Goal: Task Accomplishment & Management: Complete application form

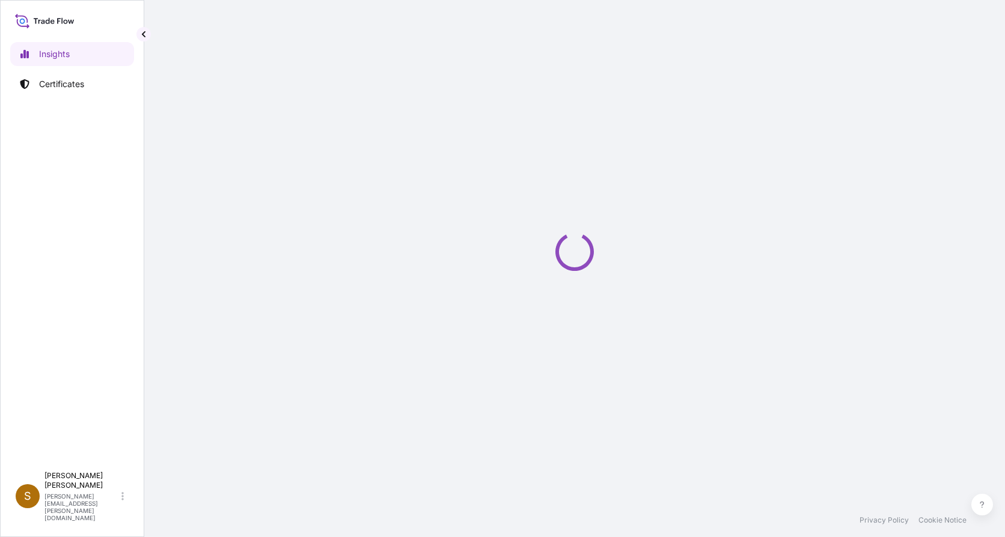
select select "2025"
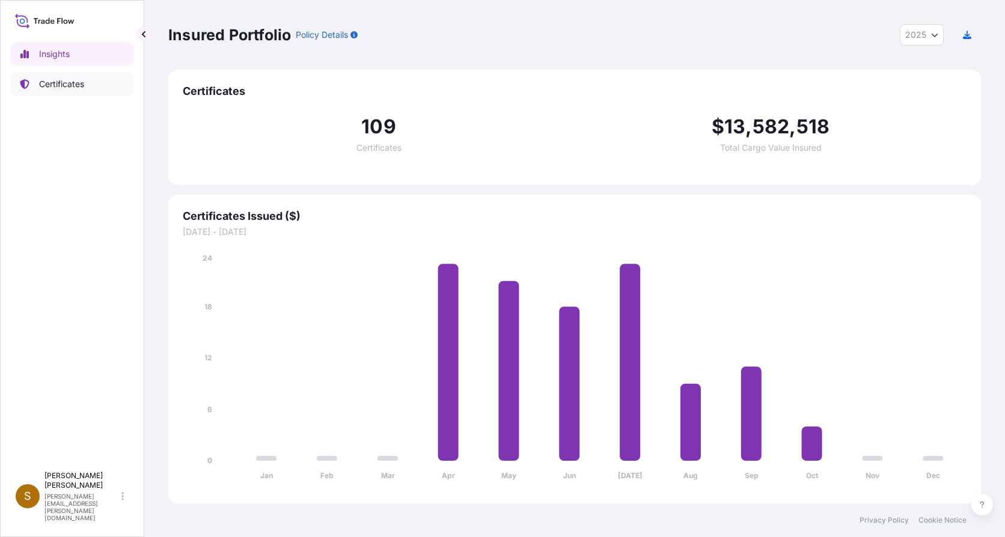
click at [81, 83] on p "Certificates" at bounding box center [61, 84] width 45 height 12
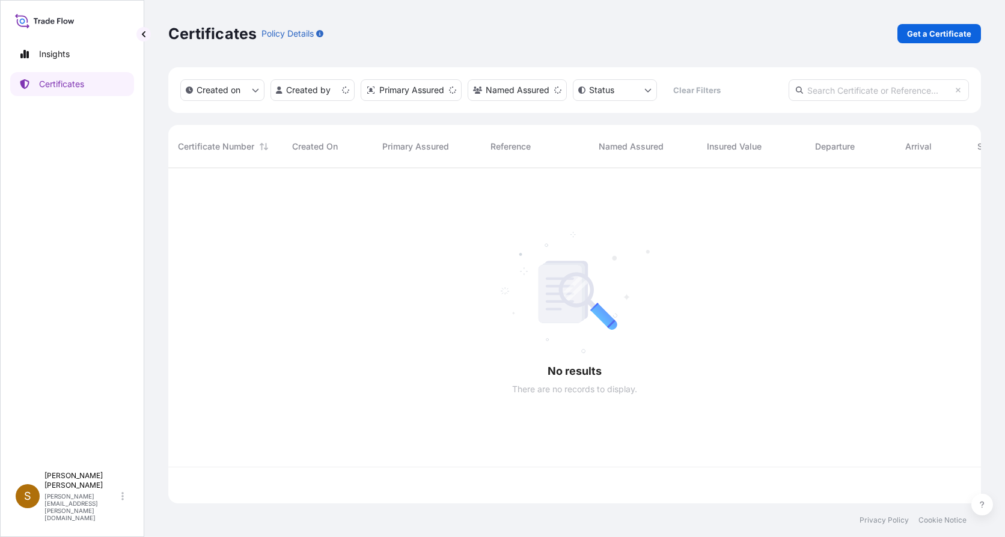
scroll to position [333, 804]
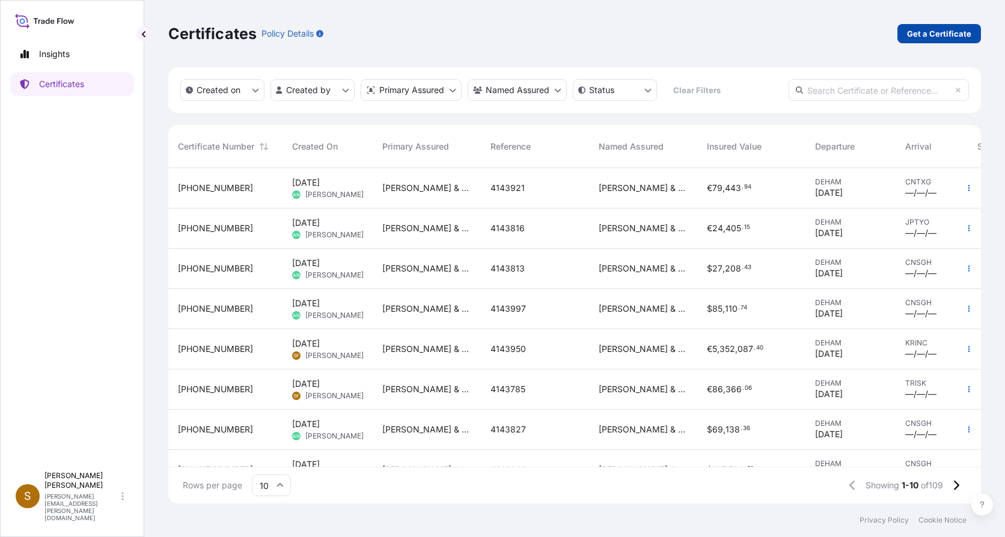
click at [923, 34] on p "Get a Certificate" at bounding box center [939, 34] width 64 height 12
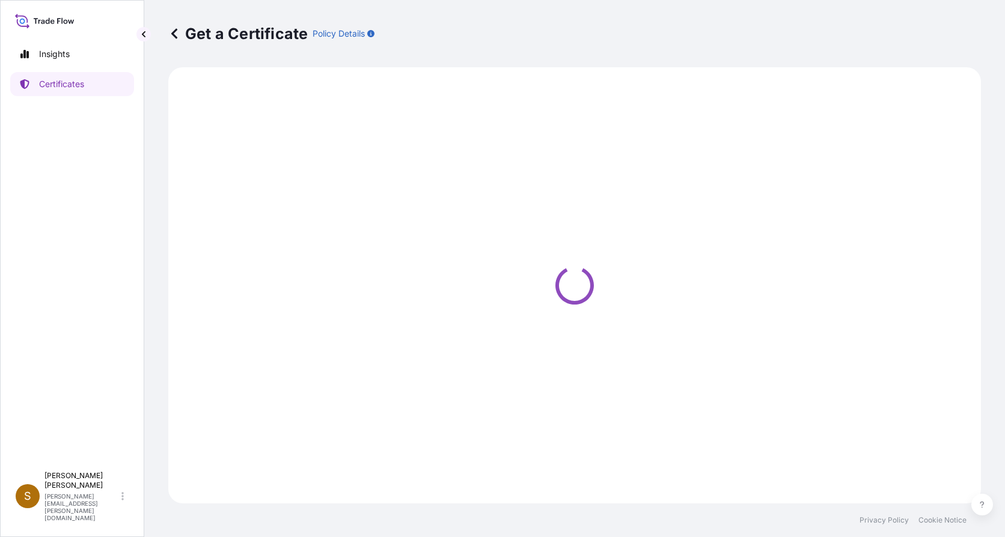
select select "Ocean Vessel"
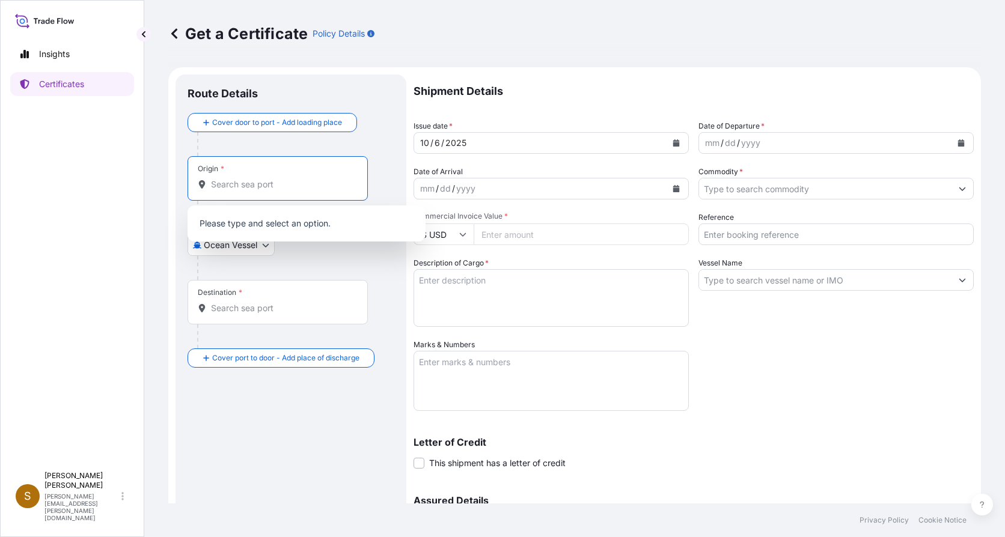
click at [251, 184] on input "Origin *" at bounding box center [282, 185] width 142 height 12
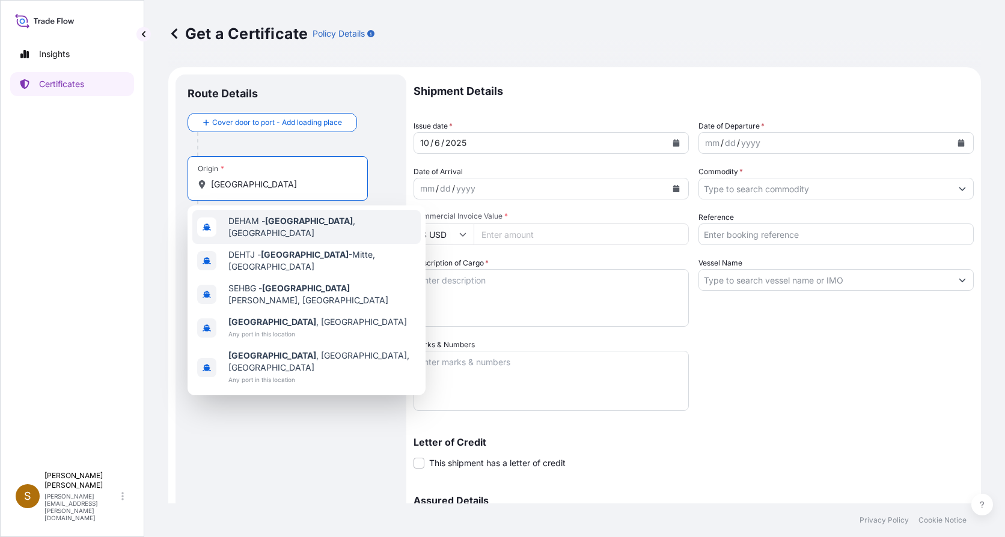
click at [265, 224] on span "DEHAM - Hamburg , Germany" at bounding box center [322, 227] width 188 height 24
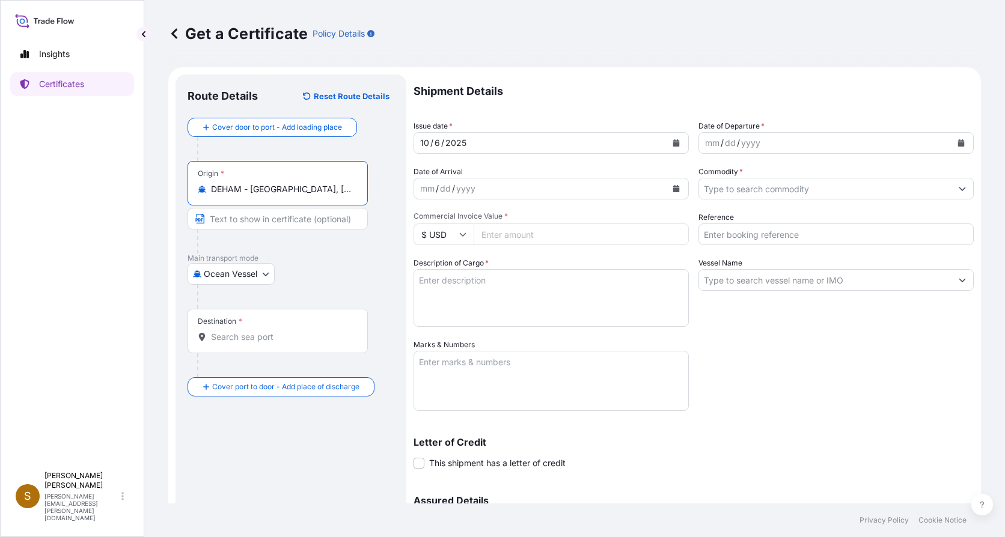
type input "DEHAM - Hamburg, Germany"
click at [225, 338] on input "Destination *" at bounding box center [282, 337] width 142 height 12
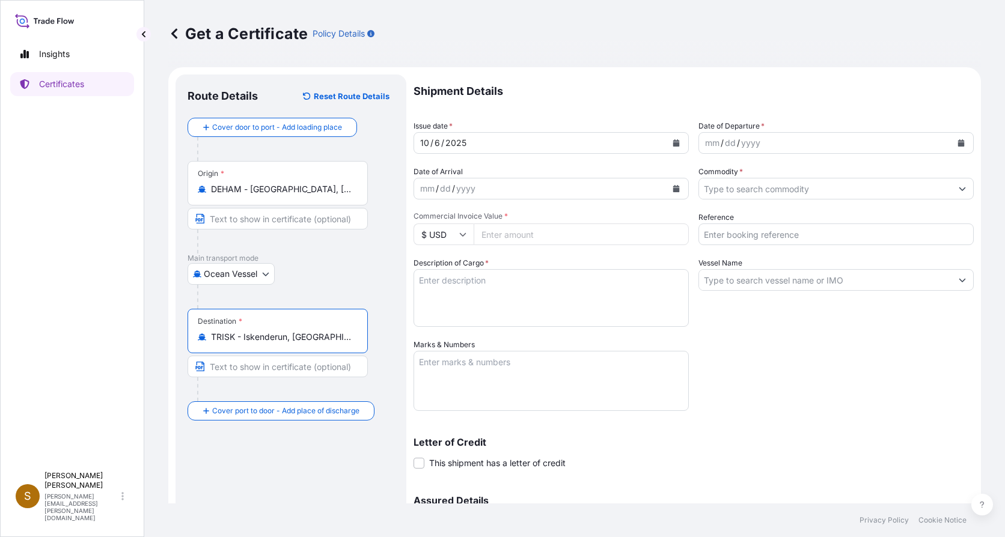
type input "TRISK - Iskenderun, Turkey"
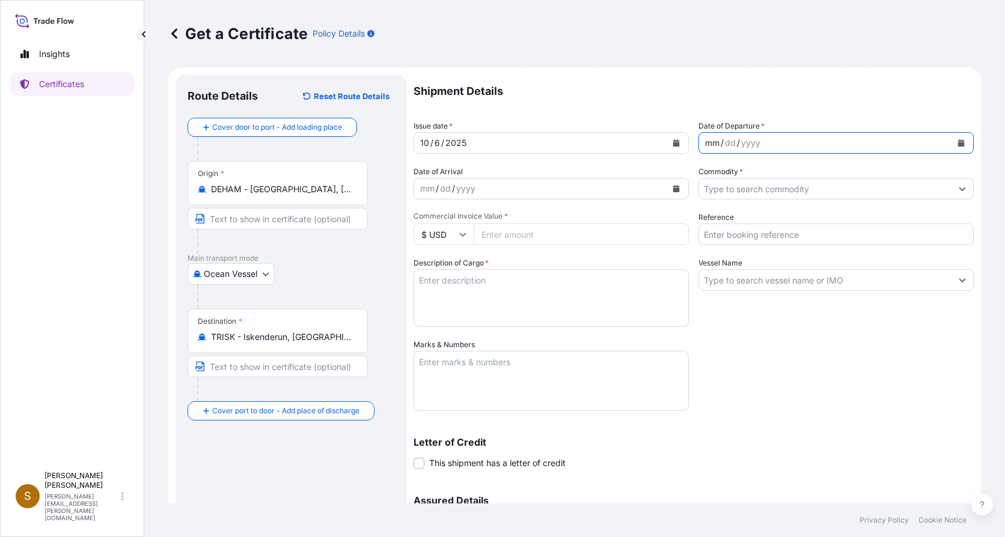
click at [704, 141] on div "mm" at bounding box center [712, 143] width 17 height 14
click at [728, 189] on input "Commodity *" at bounding box center [825, 189] width 252 height 22
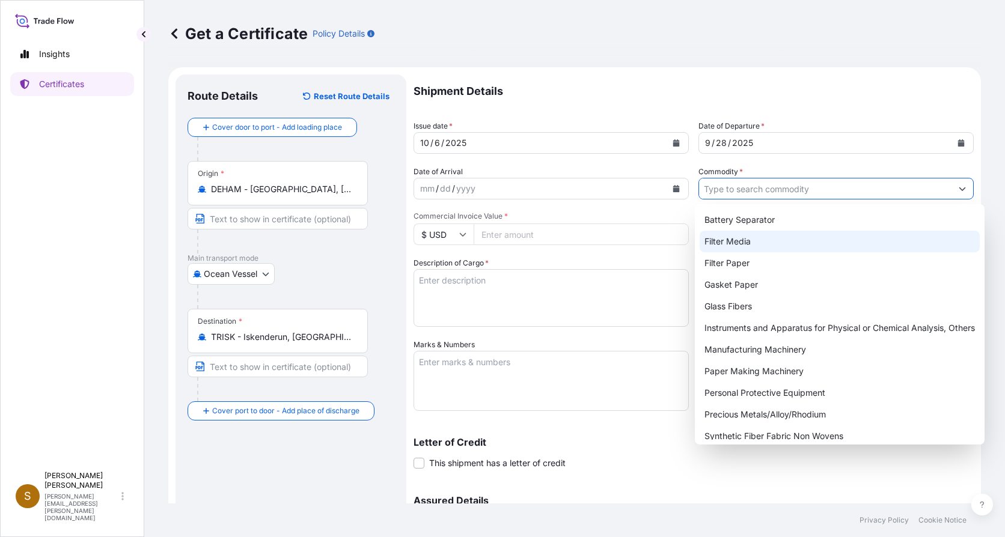
click at [745, 245] on div "Filter Media" at bounding box center [840, 242] width 280 height 22
type input "Filter Media"
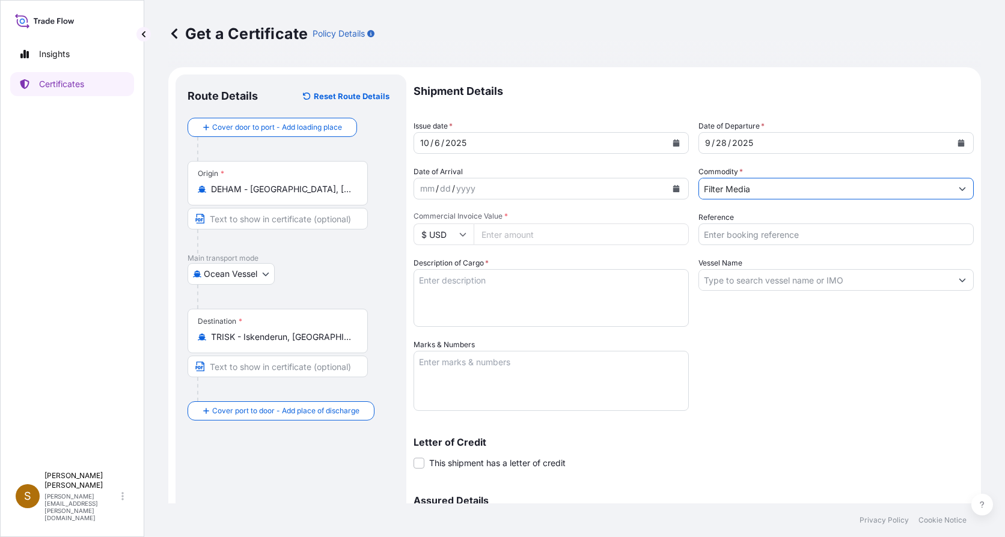
click at [463, 236] on icon at bounding box center [463, 235] width 7 height 4
drag, startPoint x: 445, startPoint y: 275, endPoint x: 460, endPoint y: 262, distance: 19.6
click at [447, 274] on div "€ EUR" at bounding box center [443, 267] width 50 height 23
type input "€ EUR"
click at [509, 236] on input "Commercial Invoice Value *" at bounding box center [581, 235] width 215 height 22
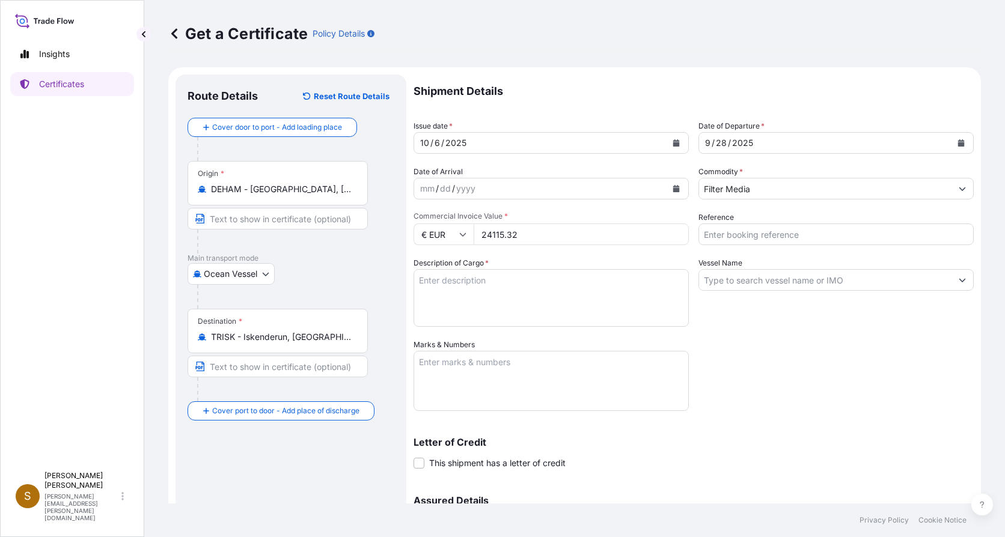
type input "24115.32"
click at [513, 291] on textarea "Description of Cargo *" at bounding box center [551, 298] width 275 height 58
type textarea "23 Packages- packed on 21 Pallets Micro Glass Fibre Media, 1759,0 kgs"
click at [480, 376] on textarea "Marks & Numbers" at bounding box center [551, 381] width 275 height 60
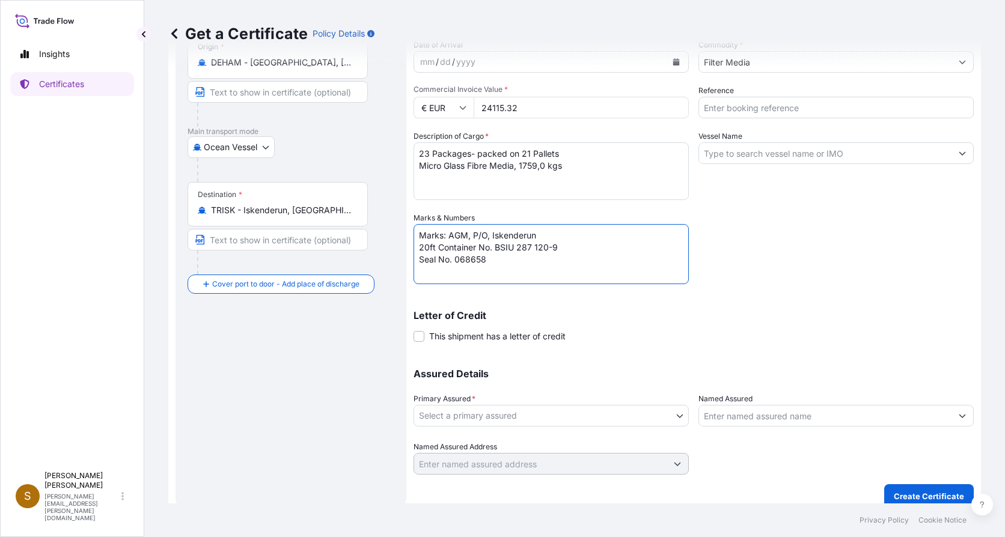
scroll to position [139, 0]
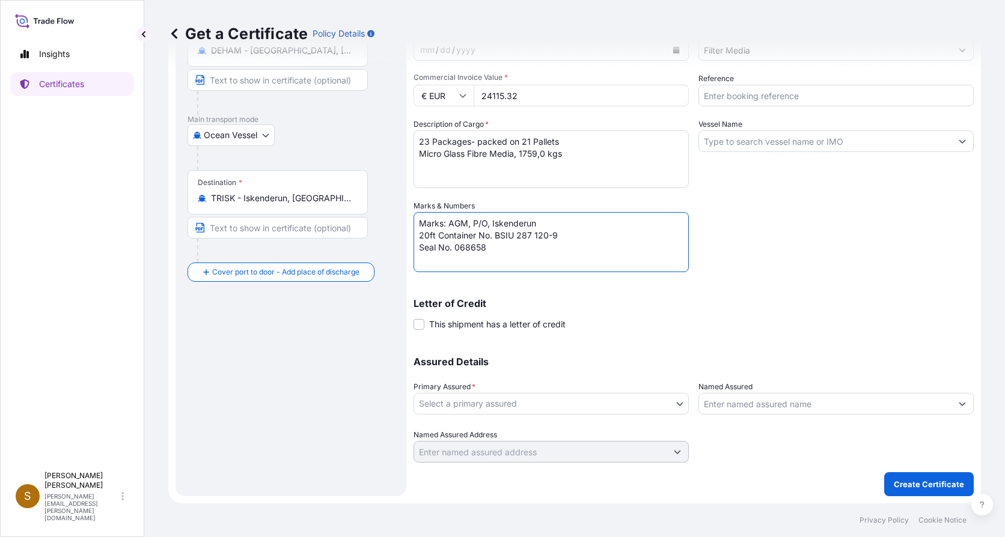
type textarea "Marks: AGM, P/O, Iskenderun 20ft Container No. BSIU 287 120-9 Seal No. 068658"
click at [675, 402] on body "Insights Certificates S Sandra Forster sandra.forster@hovo.de Get a Certificate…" at bounding box center [502, 268] width 1005 height 537
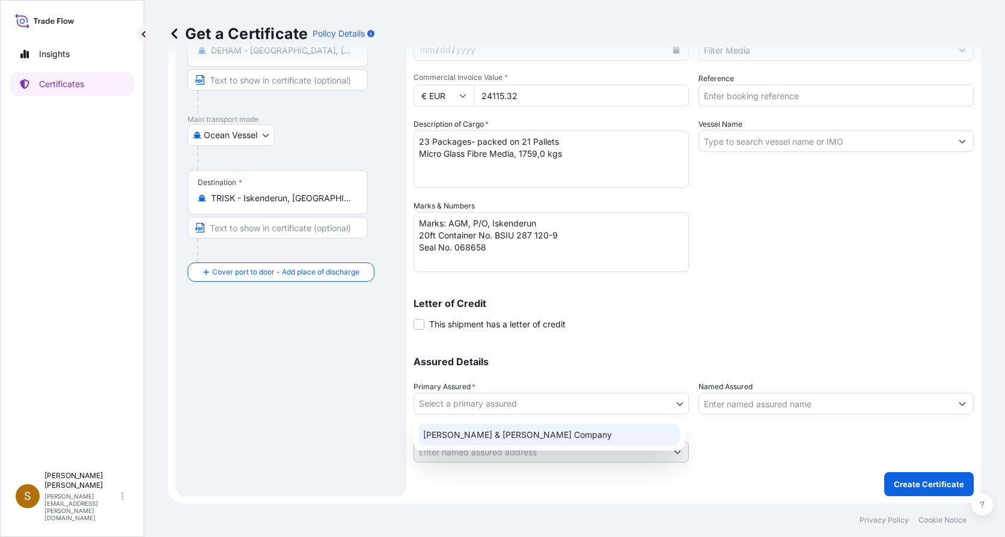
click at [601, 439] on div "Hollingsworth & Vose Company" at bounding box center [549, 435] width 262 height 22
select select "31506"
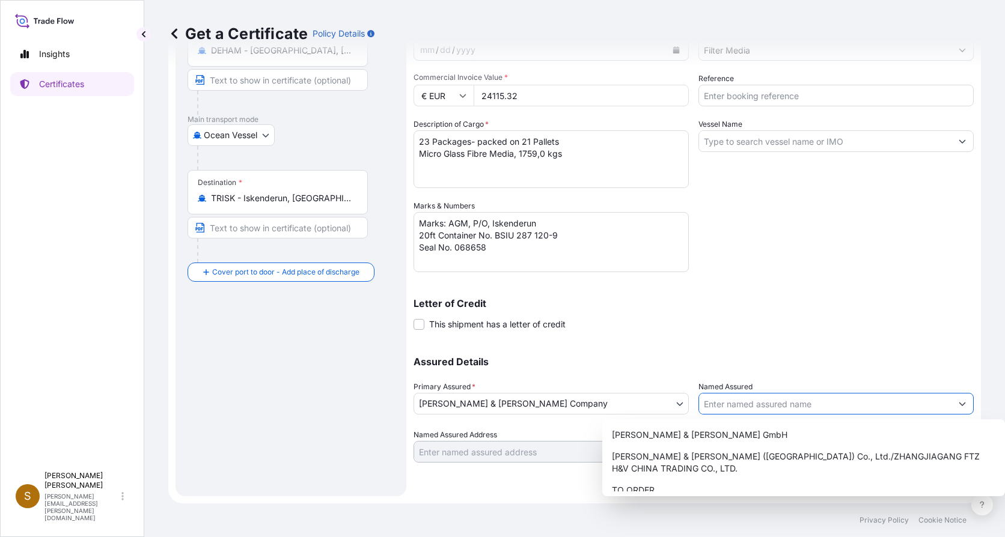
click at [959, 407] on icon "Show suggestions" at bounding box center [962, 403] width 7 height 7
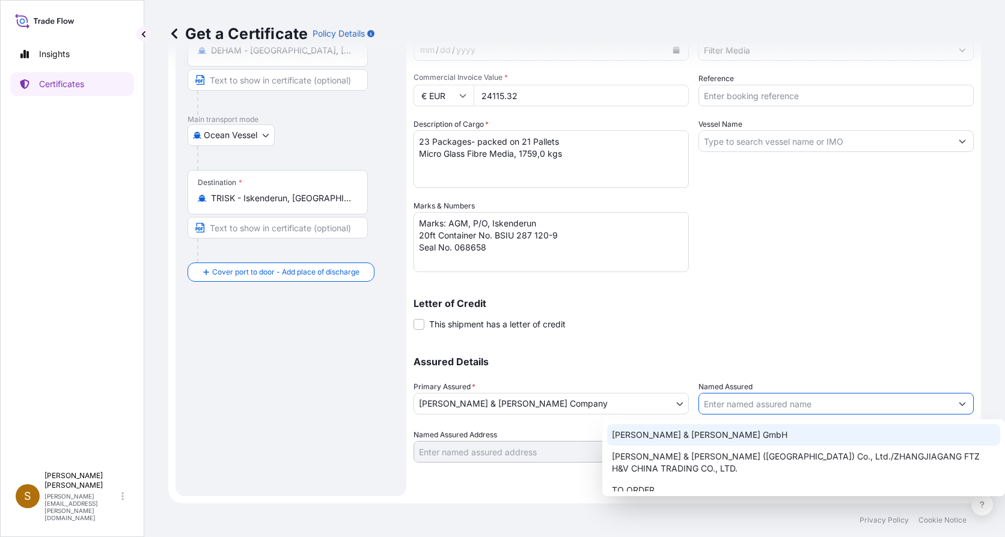
click at [754, 441] on div "Hollingsworth & Vose GmbH" at bounding box center [804, 435] width 394 height 22
type input "Hollingsworth & Vose GmbH"
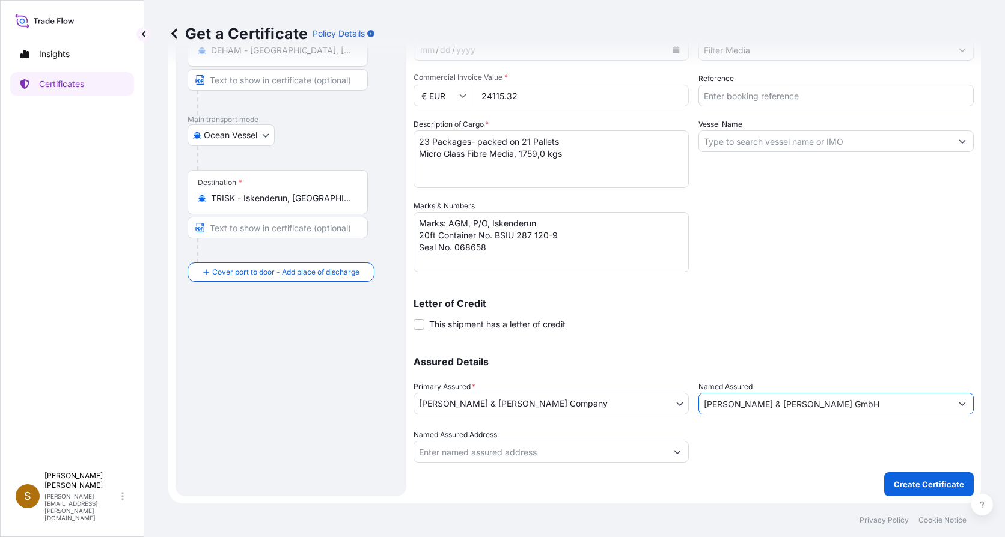
click at [677, 451] on button "Show suggestions" at bounding box center [678, 452] width 22 height 22
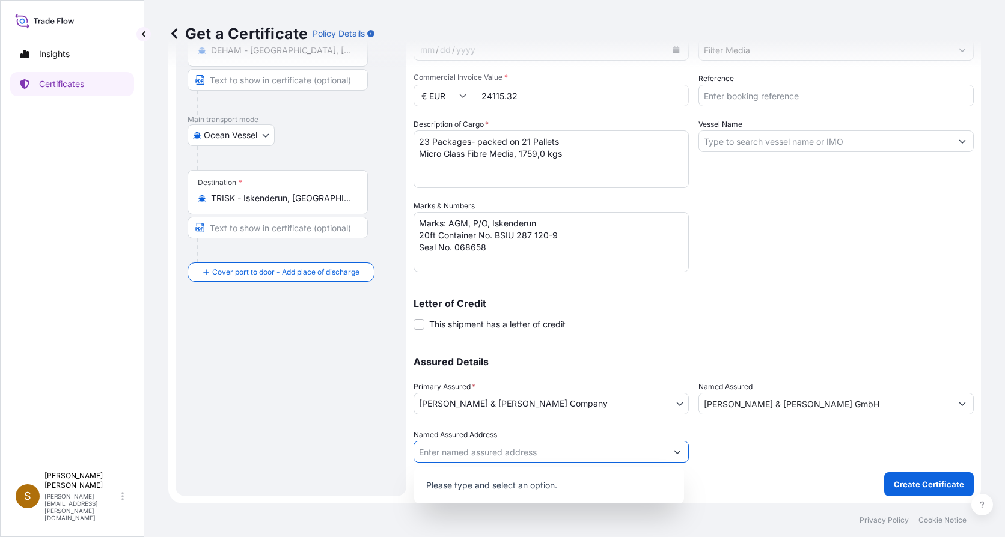
click at [597, 456] on input "Named Assured Address" at bounding box center [540, 452] width 252 height 22
click at [714, 457] on div at bounding box center [836, 446] width 275 height 34
click at [674, 455] on icon "Show suggestions" at bounding box center [677, 451] width 7 height 7
click at [589, 486] on p "Please type and select an option." at bounding box center [549, 486] width 260 height 26
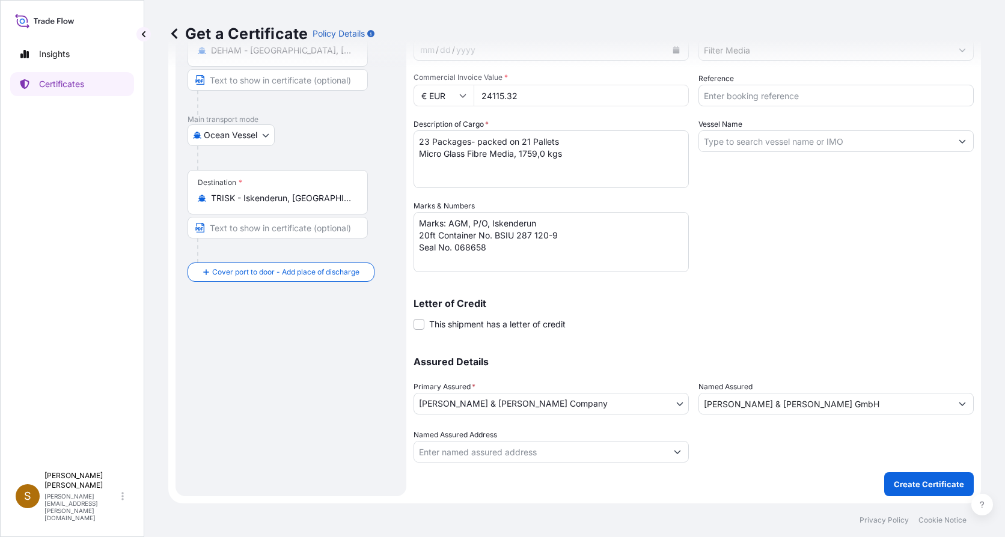
click at [768, 455] on div at bounding box center [836, 446] width 275 height 34
click at [677, 403] on body "Insights Certificates S Sandra Forster sandra.forster@hovo.de Get a Certificate…" at bounding box center [502, 268] width 1005 height 537
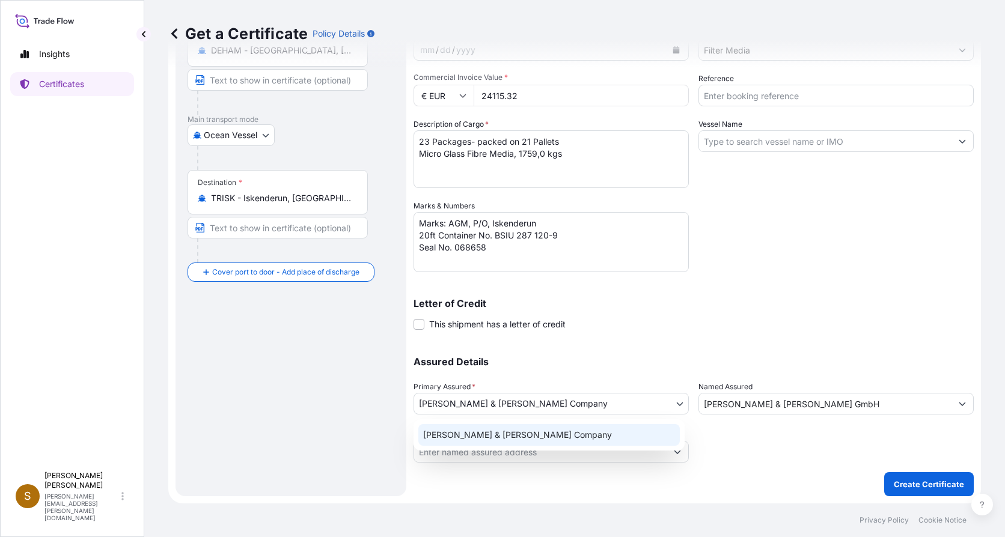
click at [647, 437] on div "Hollingsworth & Vose Company" at bounding box center [549, 435] width 262 height 22
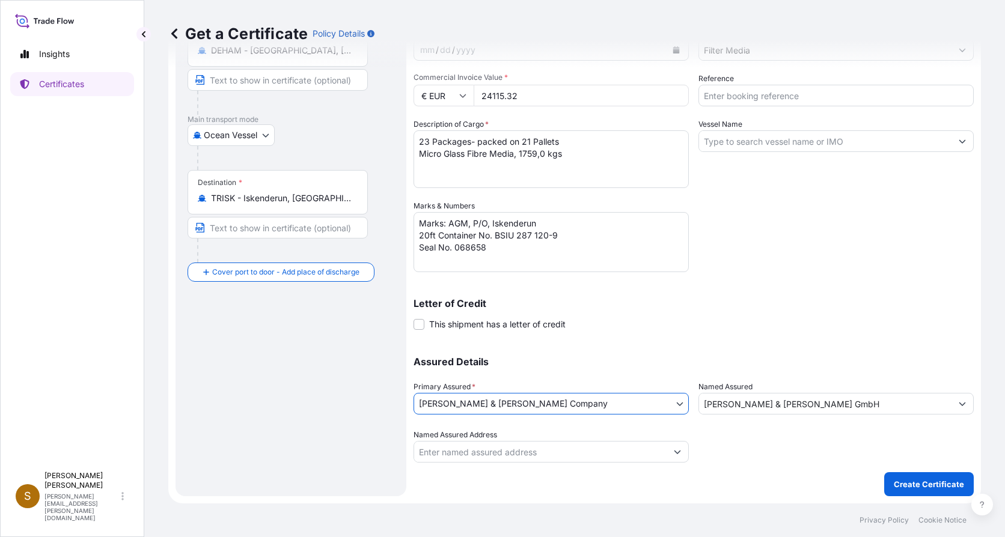
click at [675, 450] on icon "Show suggestions" at bounding box center [677, 451] width 7 height 7
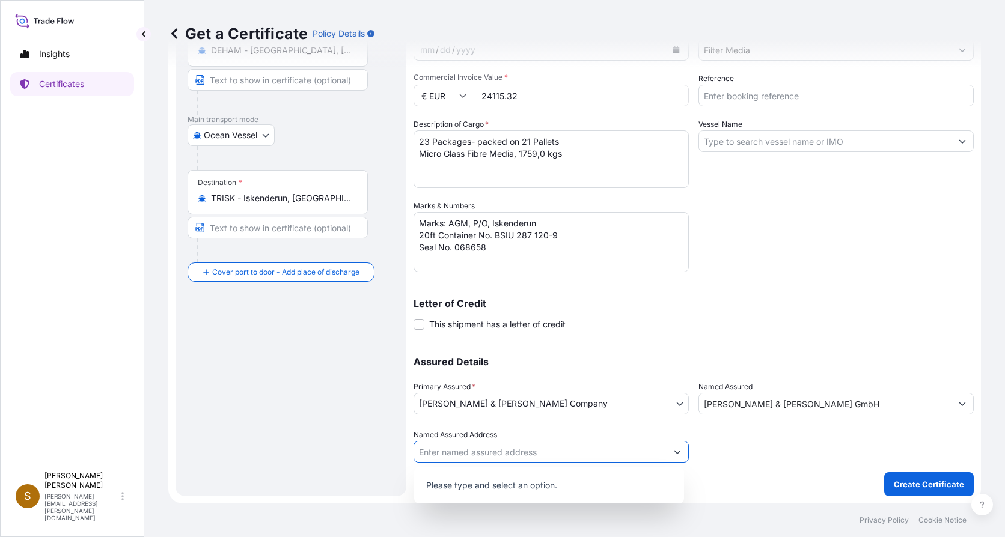
click at [632, 482] on p "Please type and select an option." at bounding box center [549, 486] width 260 height 26
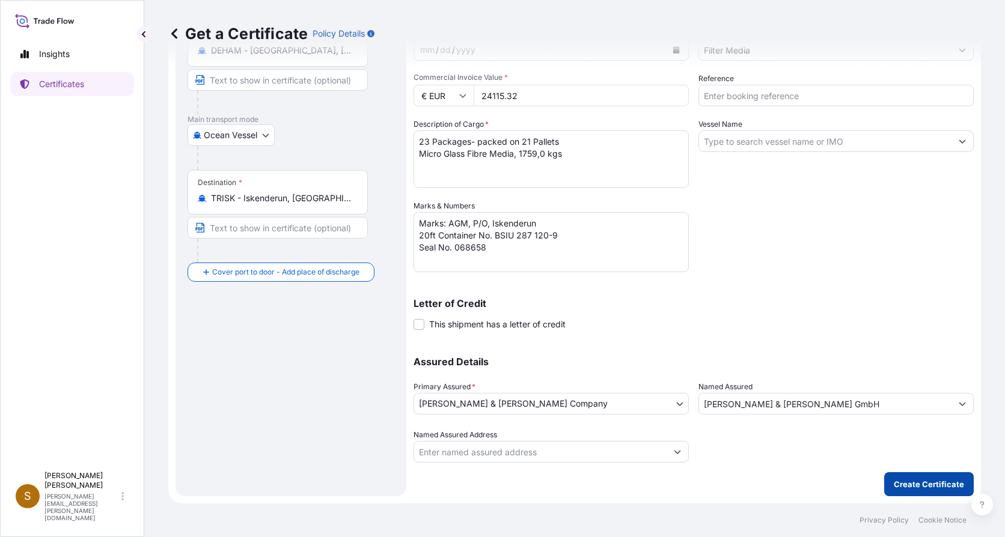
click at [908, 483] on p "Create Certificate" at bounding box center [929, 485] width 70 height 12
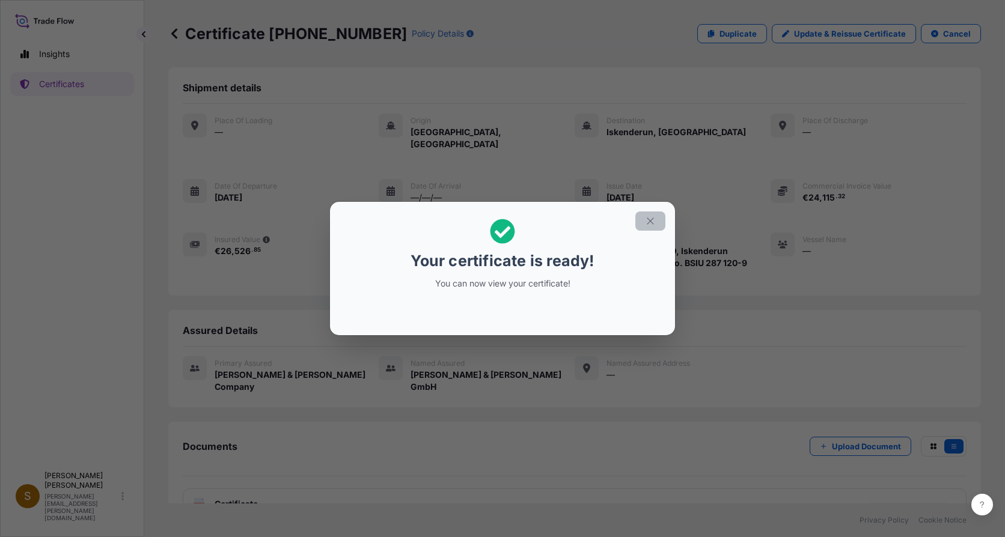
click at [649, 224] on icon "button" at bounding box center [650, 221] width 11 height 11
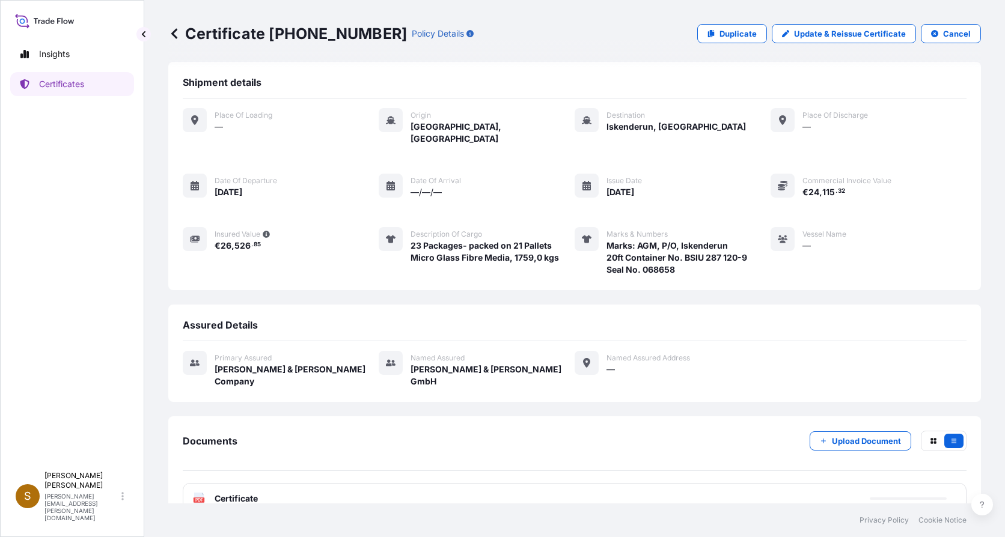
scroll to position [7, 0]
click at [251, 492] on span "Certificate" at bounding box center [236, 498] width 43 height 12
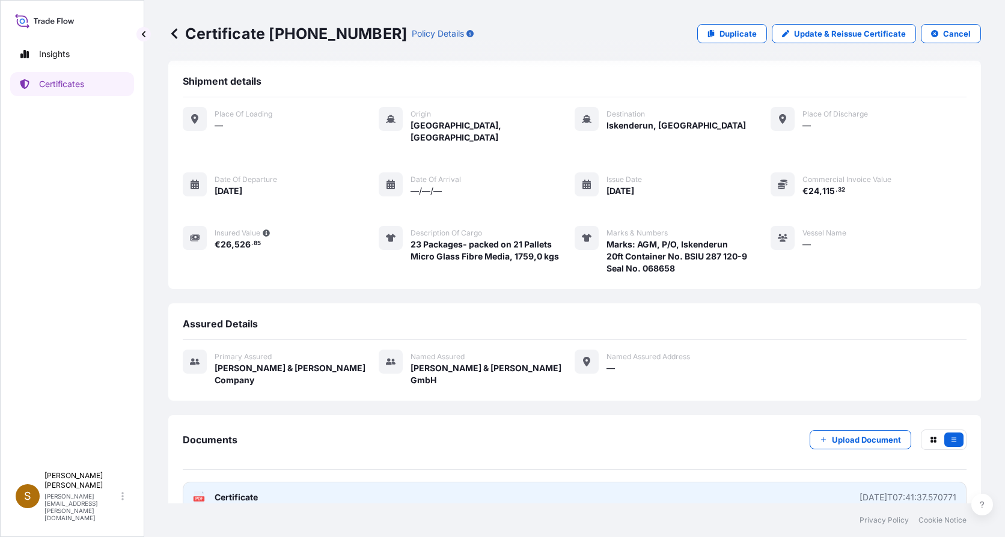
click at [235, 492] on span "Certificate" at bounding box center [236, 498] width 43 height 12
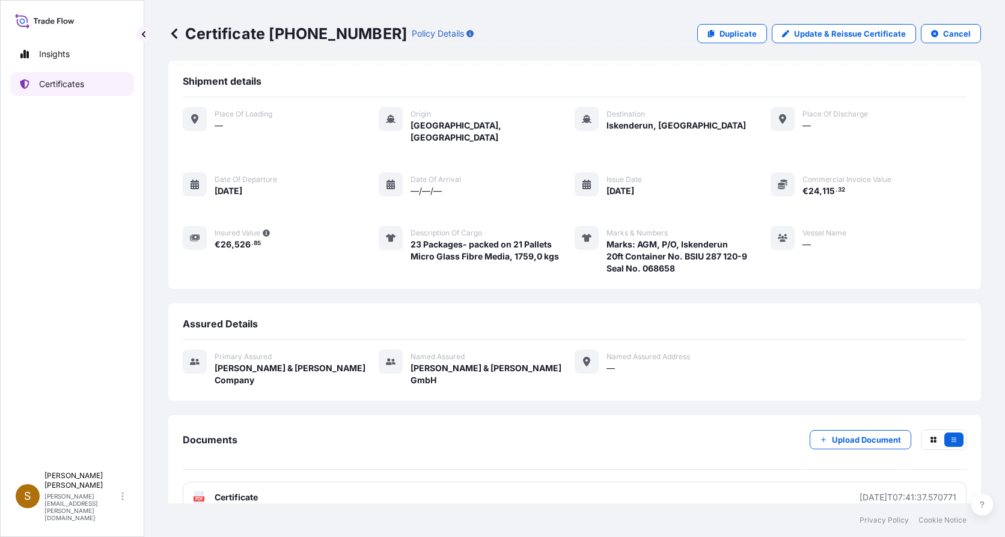
click at [49, 85] on p "Certificates" at bounding box center [61, 84] width 45 height 12
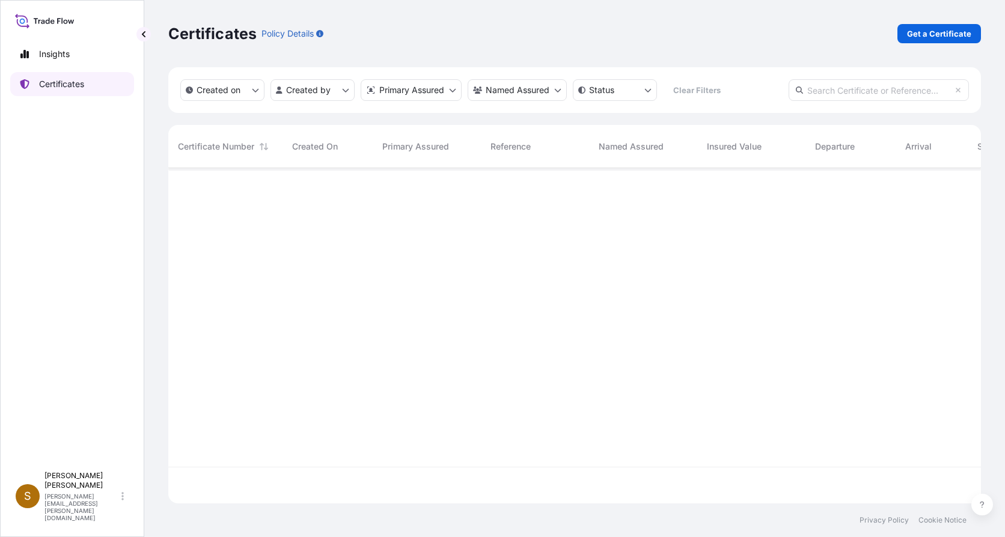
scroll to position [333, 804]
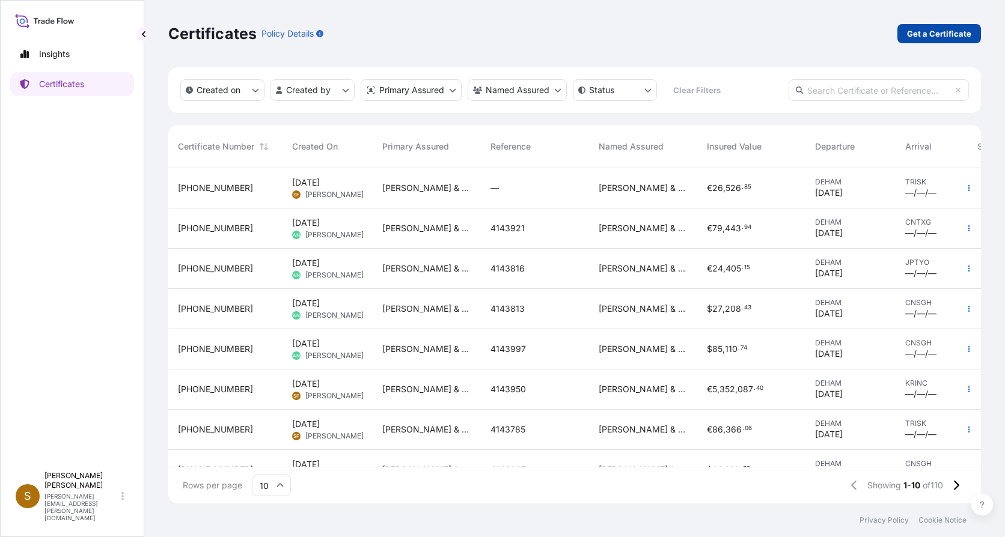
click at [956, 33] on p "Get a Certificate" at bounding box center [939, 34] width 64 height 12
select select "Ocean Vessel"
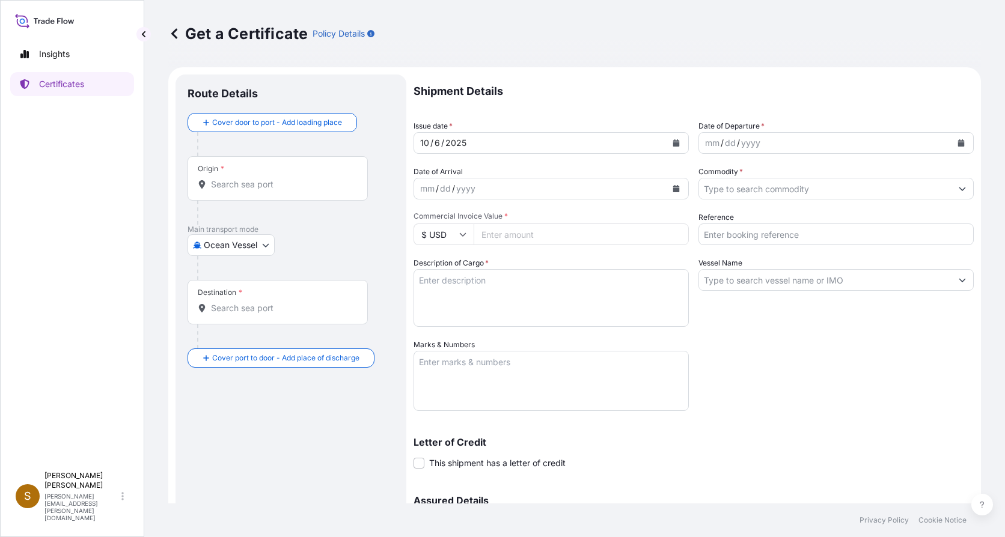
click at [266, 175] on div "Origin *" at bounding box center [278, 178] width 180 height 44
click at [266, 179] on input "Origin *" at bounding box center [282, 185] width 142 height 12
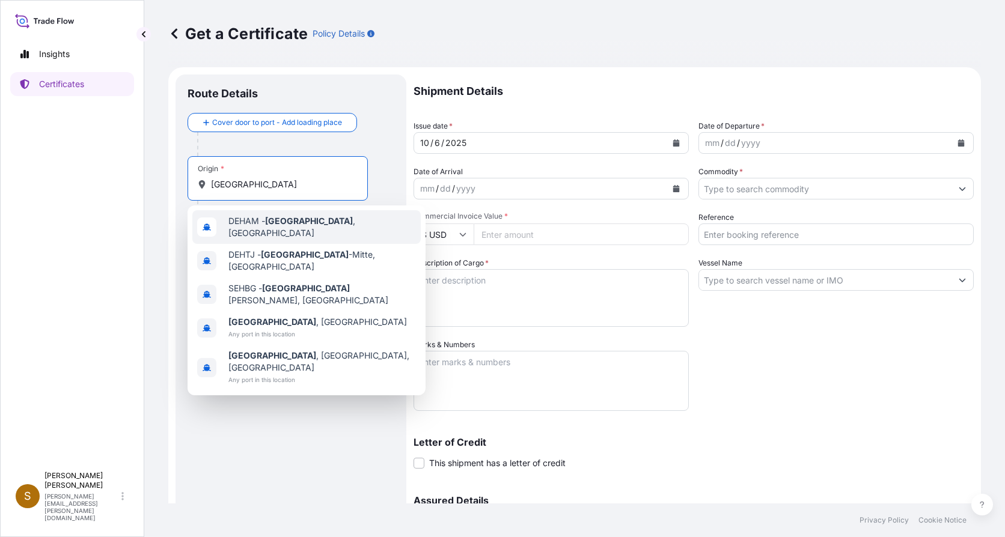
click at [269, 231] on div "DEHAM - Hamburg , Germany" at bounding box center [306, 227] width 228 height 34
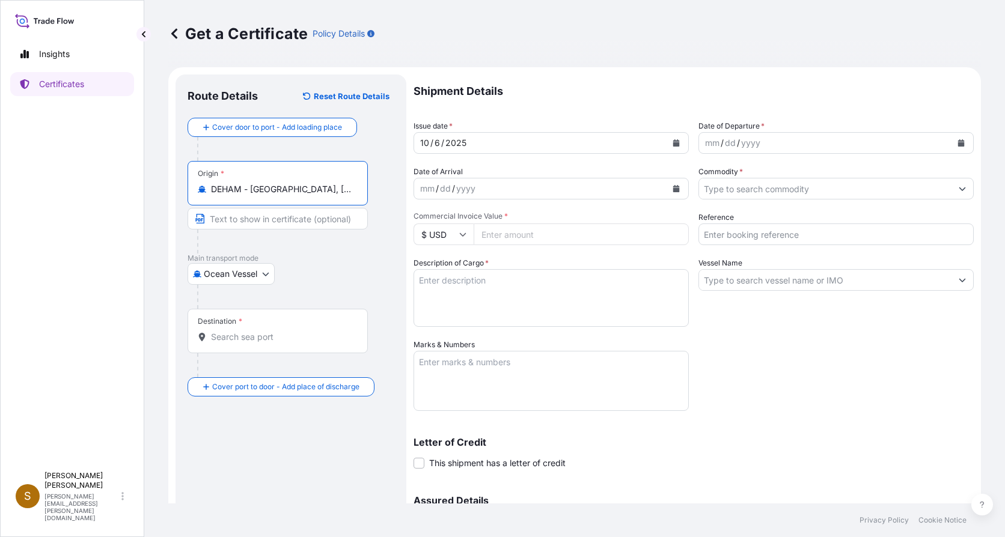
type input "DEHAM - Hamburg, Germany"
click at [238, 334] on input "Destination *" at bounding box center [282, 337] width 142 height 12
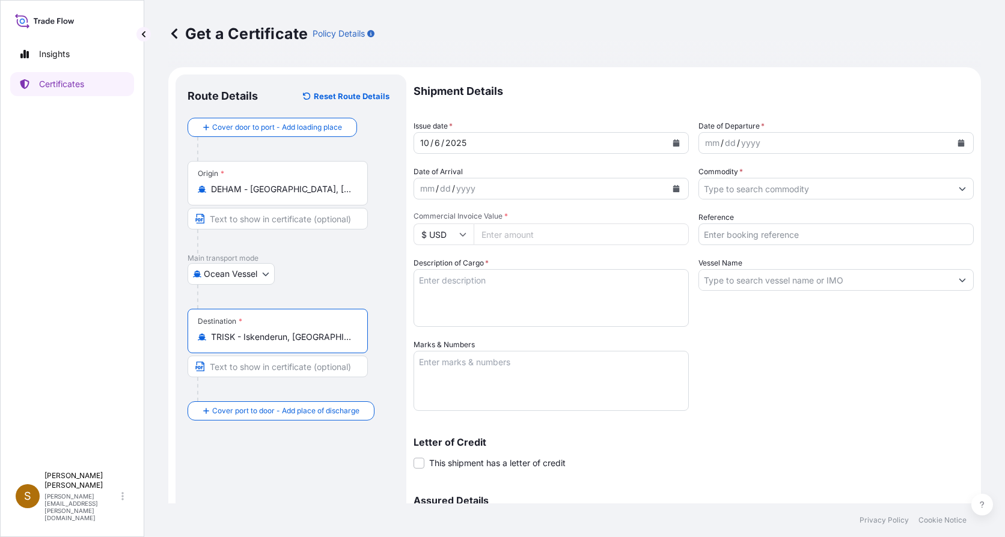
type input "TRISK - Iskenderun, Turkey"
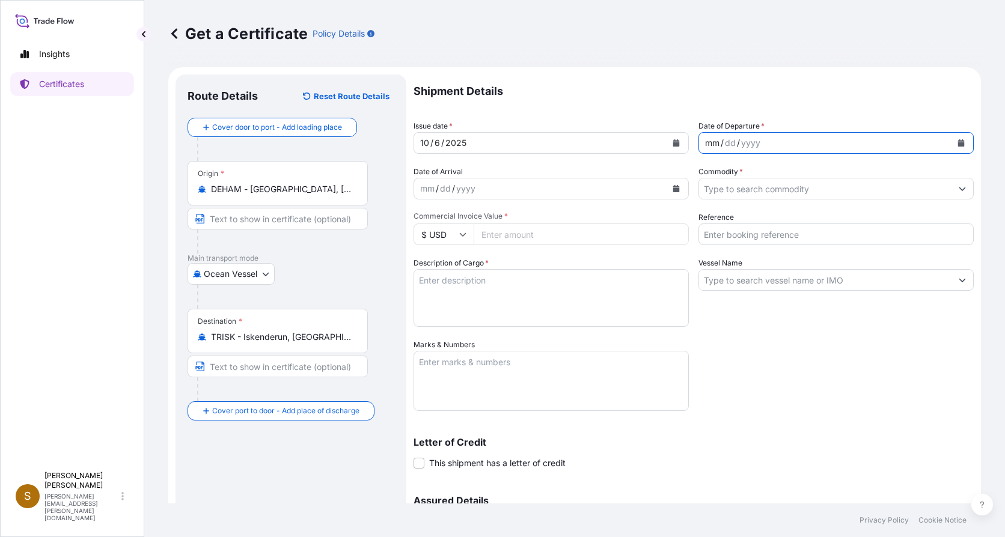
click at [699, 144] on div "mm / dd / yyyy" at bounding box center [825, 143] width 252 height 22
click at [704, 142] on div "mm" at bounding box center [712, 143] width 17 height 14
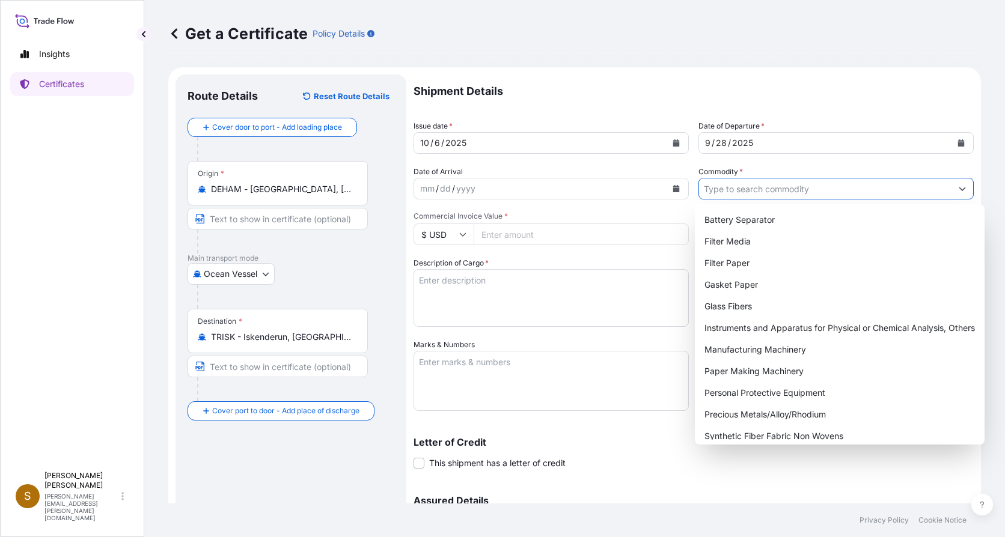
click at [747, 191] on input "Commodity *" at bounding box center [825, 189] width 252 height 22
click at [741, 246] on div "Filter Media" at bounding box center [840, 242] width 280 height 22
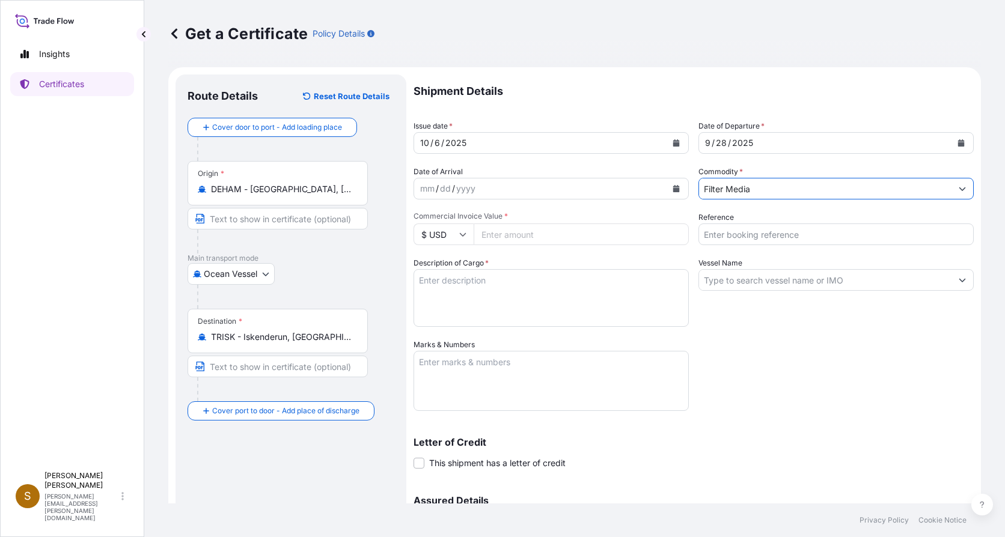
click at [959, 189] on icon "Show suggestions" at bounding box center [962, 188] width 7 height 7
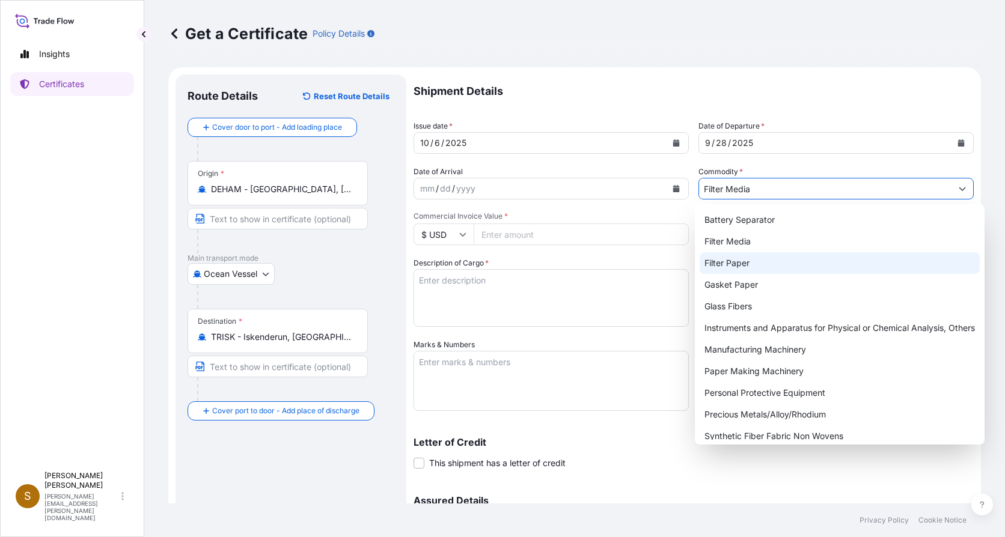
click at [731, 265] on div "Filter Paper" at bounding box center [840, 263] width 280 height 22
type input "Filter Paper"
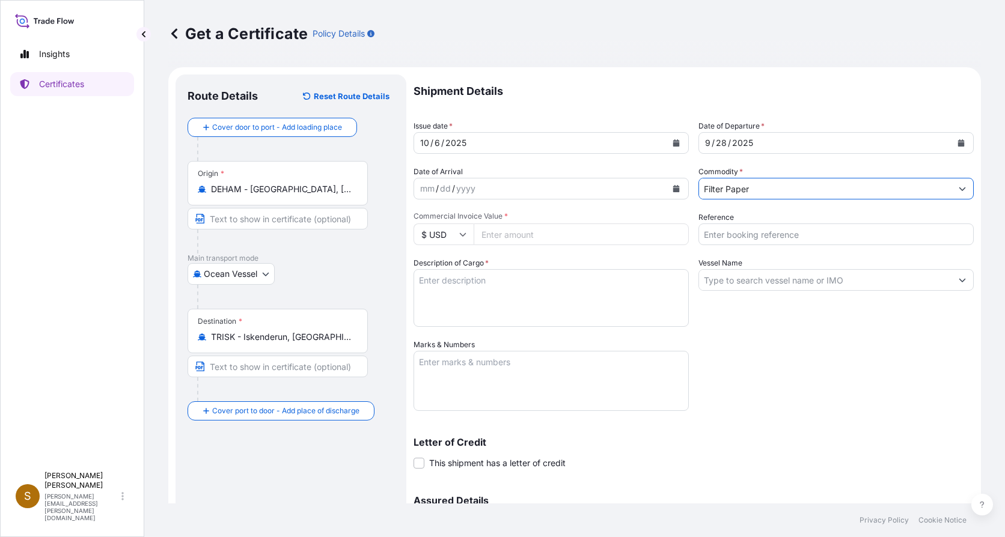
click at [462, 233] on icon at bounding box center [462, 234] width 7 height 7
click at [448, 271] on div "€ EUR" at bounding box center [443, 267] width 50 height 23
type input "€ EUR"
click at [515, 242] on input "Commercial Invoice Value *" at bounding box center [581, 235] width 215 height 22
type input "47448.14"
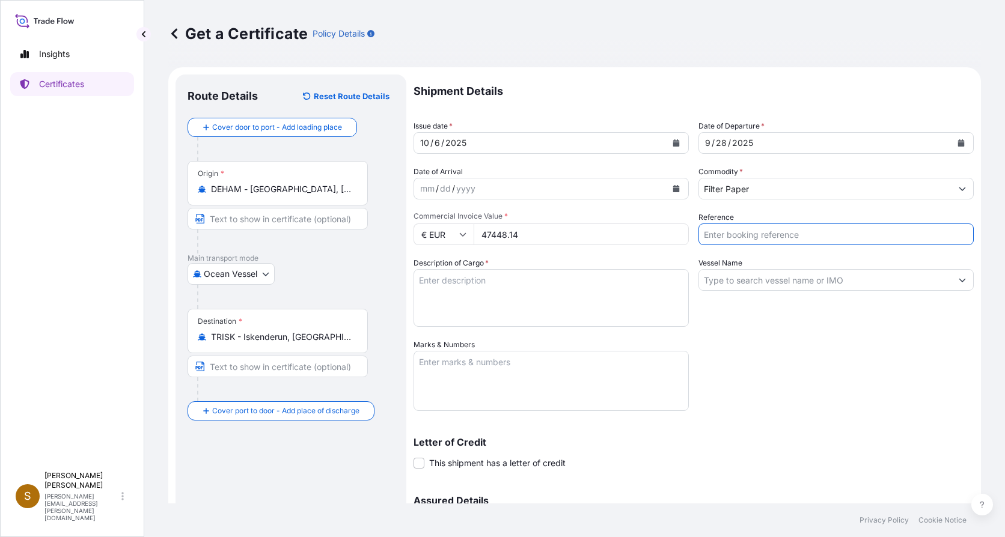
drag, startPoint x: 746, startPoint y: 232, endPoint x: 761, endPoint y: 233, distance: 15.0
click at [746, 232] on input "Reference" at bounding box center [836, 235] width 275 height 22
type input "4143989"
click at [509, 282] on textarea "Description of Cargo *" at bounding box center [551, 298] width 275 height 58
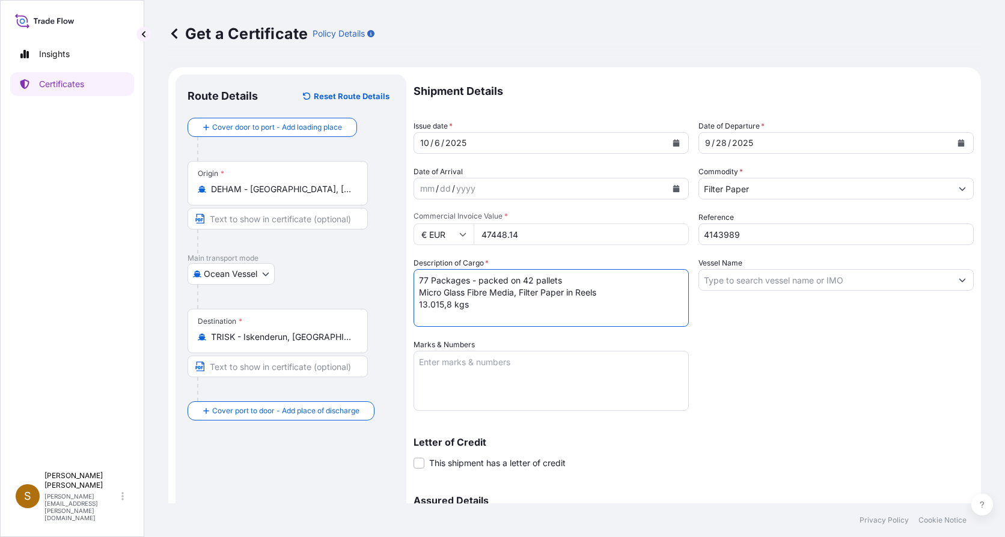
type textarea "77 Packages - packed on 42 pallets Micro Glass Fibre Media, Filter Paper in Ree…"
click at [808, 283] on input "Vessel Name" at bounding box center [825, 280] width 252 height 22
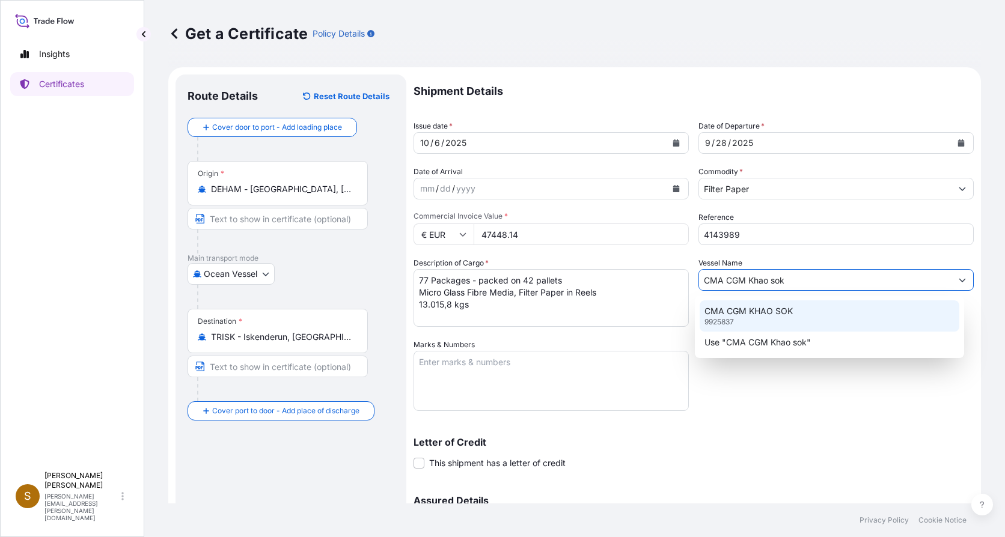
click at [785, 317] on div "CMA CGM KHAO SOK 9925837" at bounding box center [830, 316] width 260 height 31
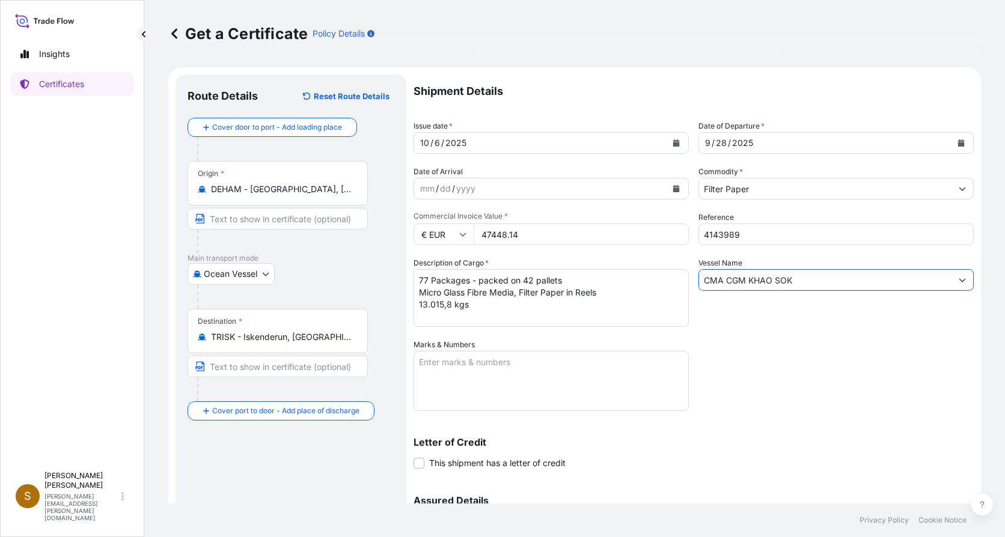
type input "CMA CGM KHAO SOK"
click at [488, 381] on textarea "Marks & Numbers" at bounding box center [551, 381] width 275 height 60
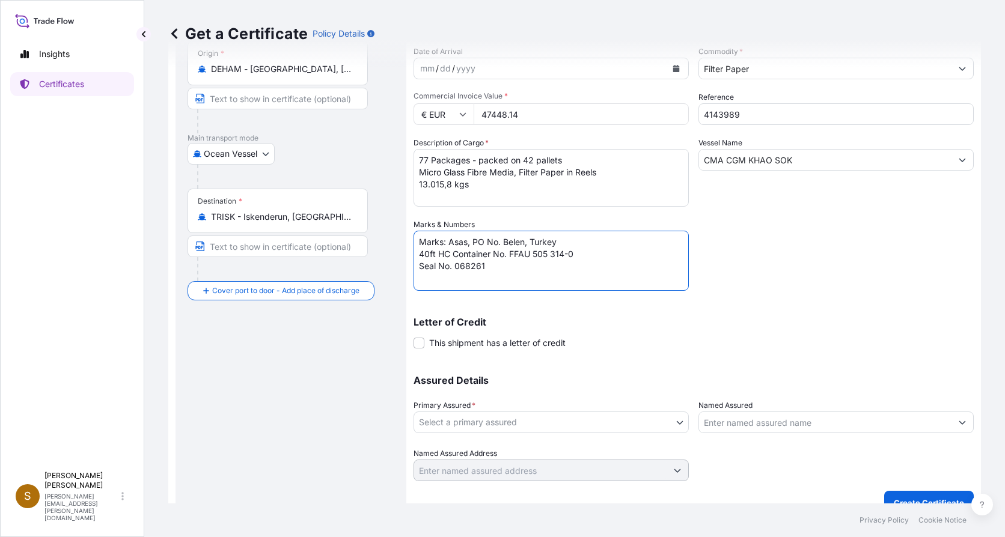
scroll to position [139, 0]
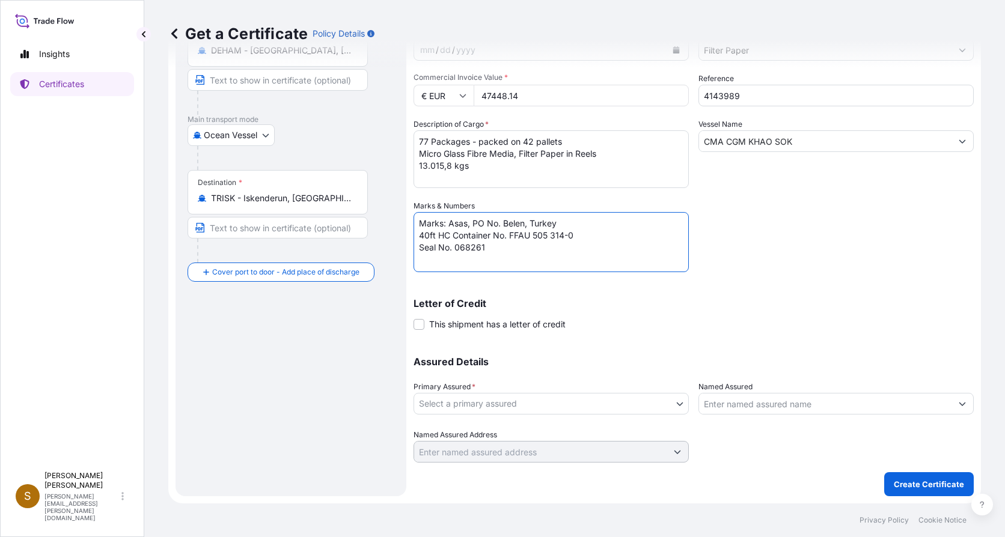
type textarea "Marks: Asas, PO No. Belen, Turkey 40ft HC Container No. FFAU 505 314-0 Seal No.…"
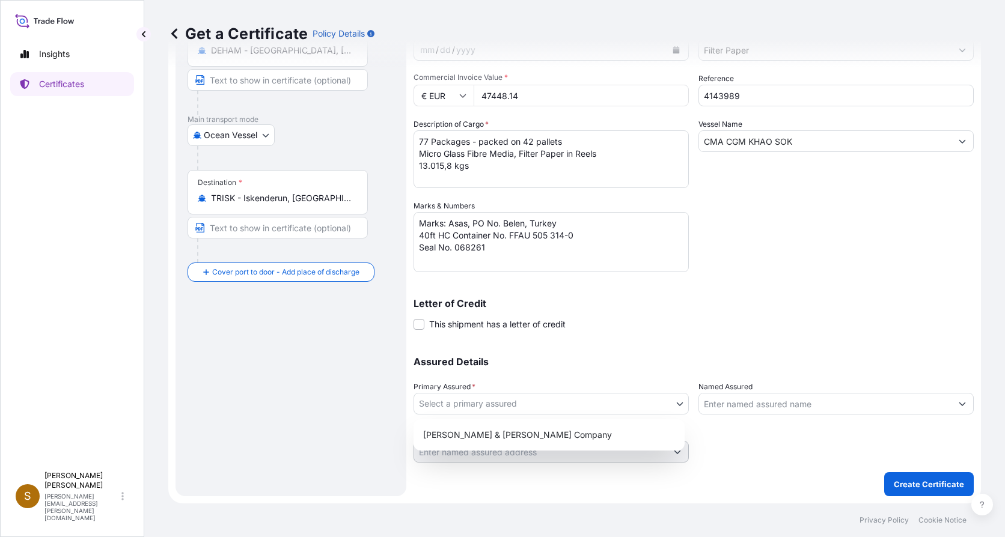
click at [675, 403] on body "Insights Certificates S Sandra Forster sandra.forster@hovo.de Get a Certificate…" at bounding box center [502, 268] width 1005 height 537
click at [558, 439] on div "Hollingsworth & Vose Company" at bounding box center [549, 435] width 262 height 22
select select "31506"
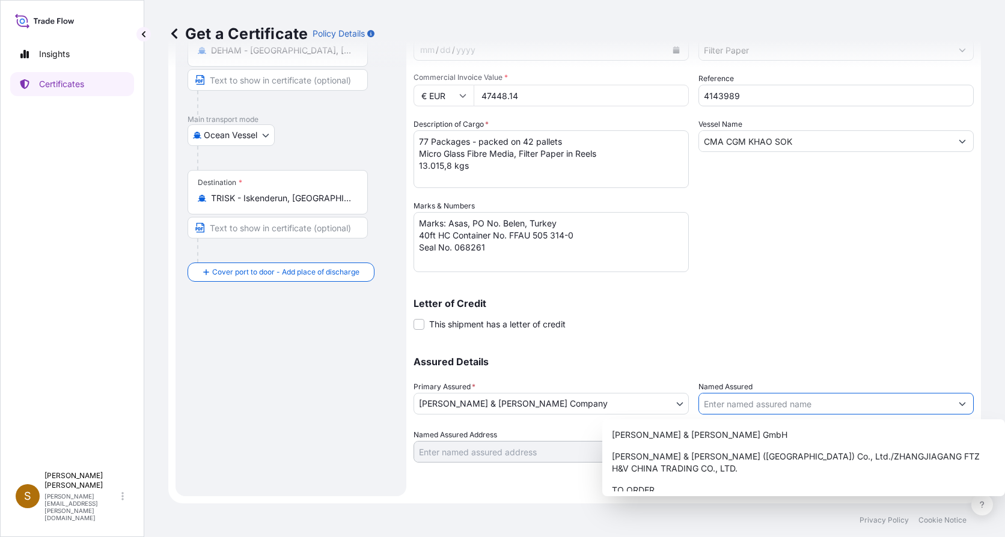
click at [959, 405] on icon "Show suggestions" at bounding box center [962, 403] width 7 height 7
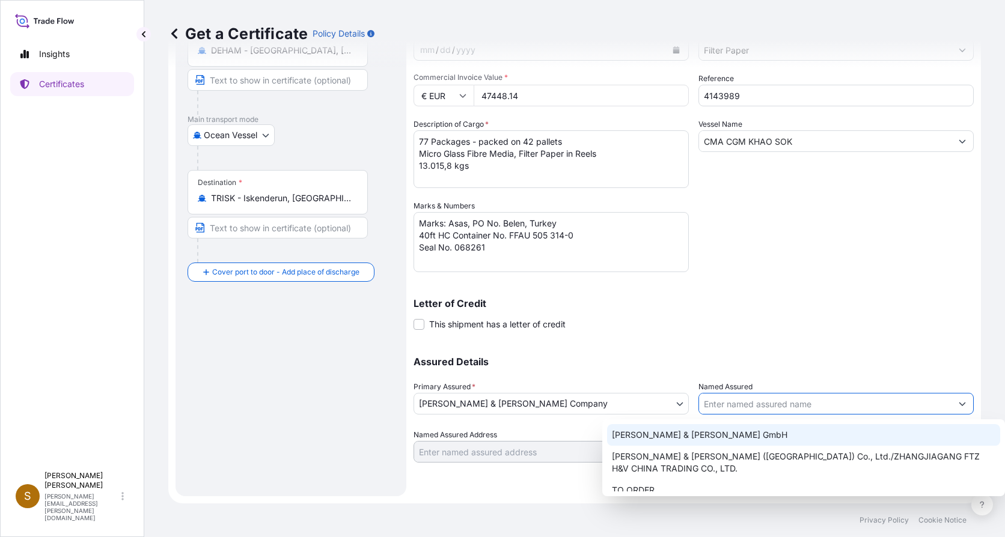
click at [780, 436] on div "Hollingsworth & Vose GmbH" at bounding box center [804, 435] width 394 height 22
type input "Hollingsworth & Vose GmbH"
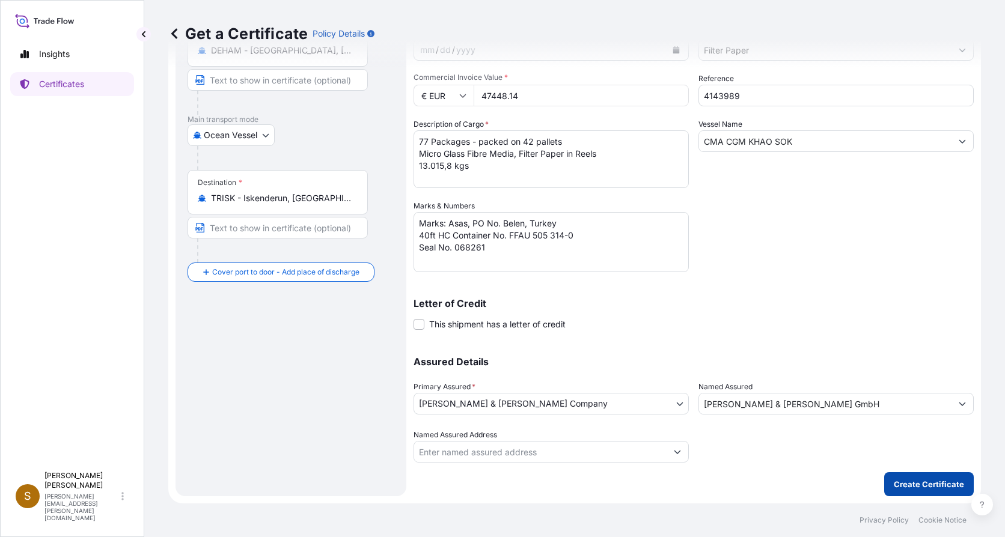
click at [898, 485] on p "Create Certificate" at bounding box center [929, 485] width 70 height 12
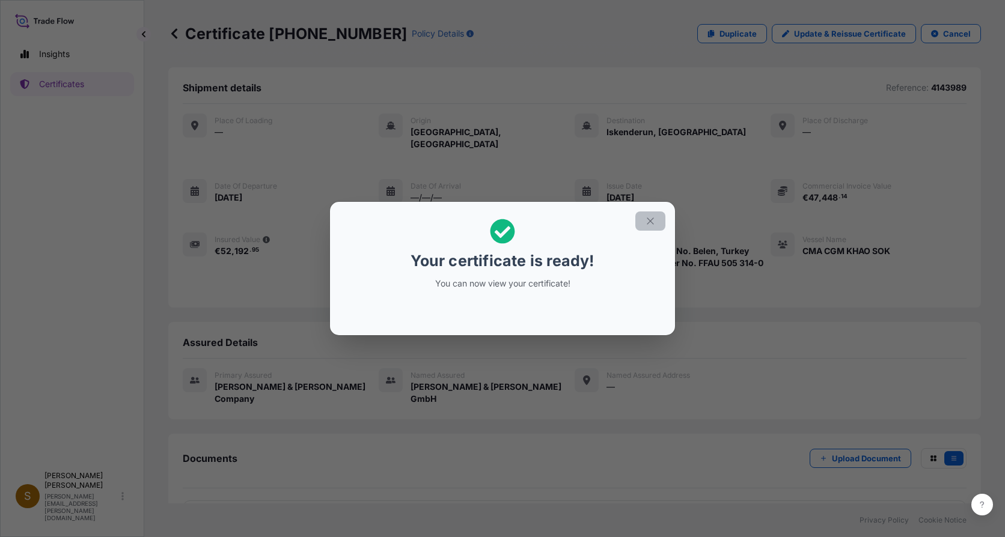
click at [650, 224] on icon "button" at bounding box center [650, 221] width 11 height 11
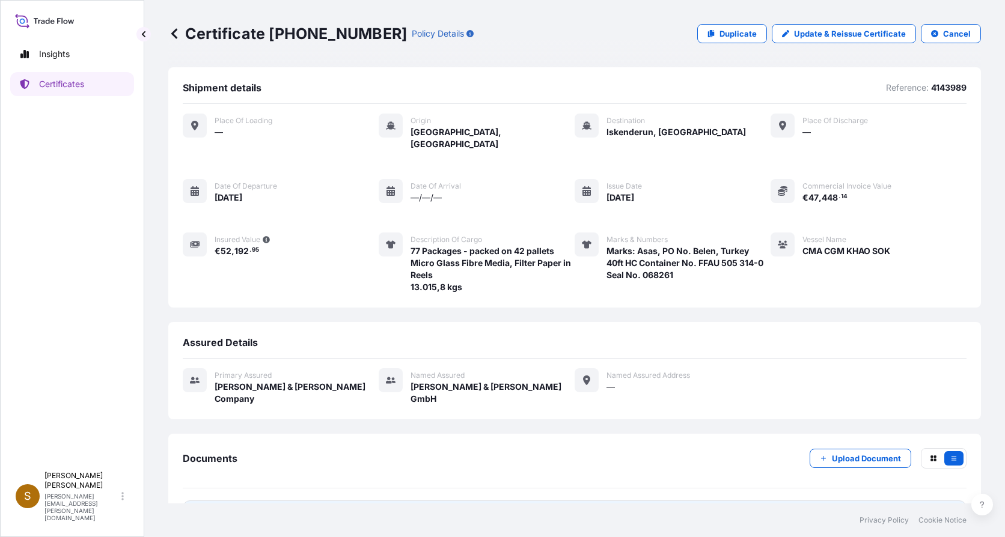
click at [221, 510] on span "Certificate" at bounding box center [236, 516] width 43 height 12
